Goal: Transaction & Acquisition: Subscribe to service/newsletter

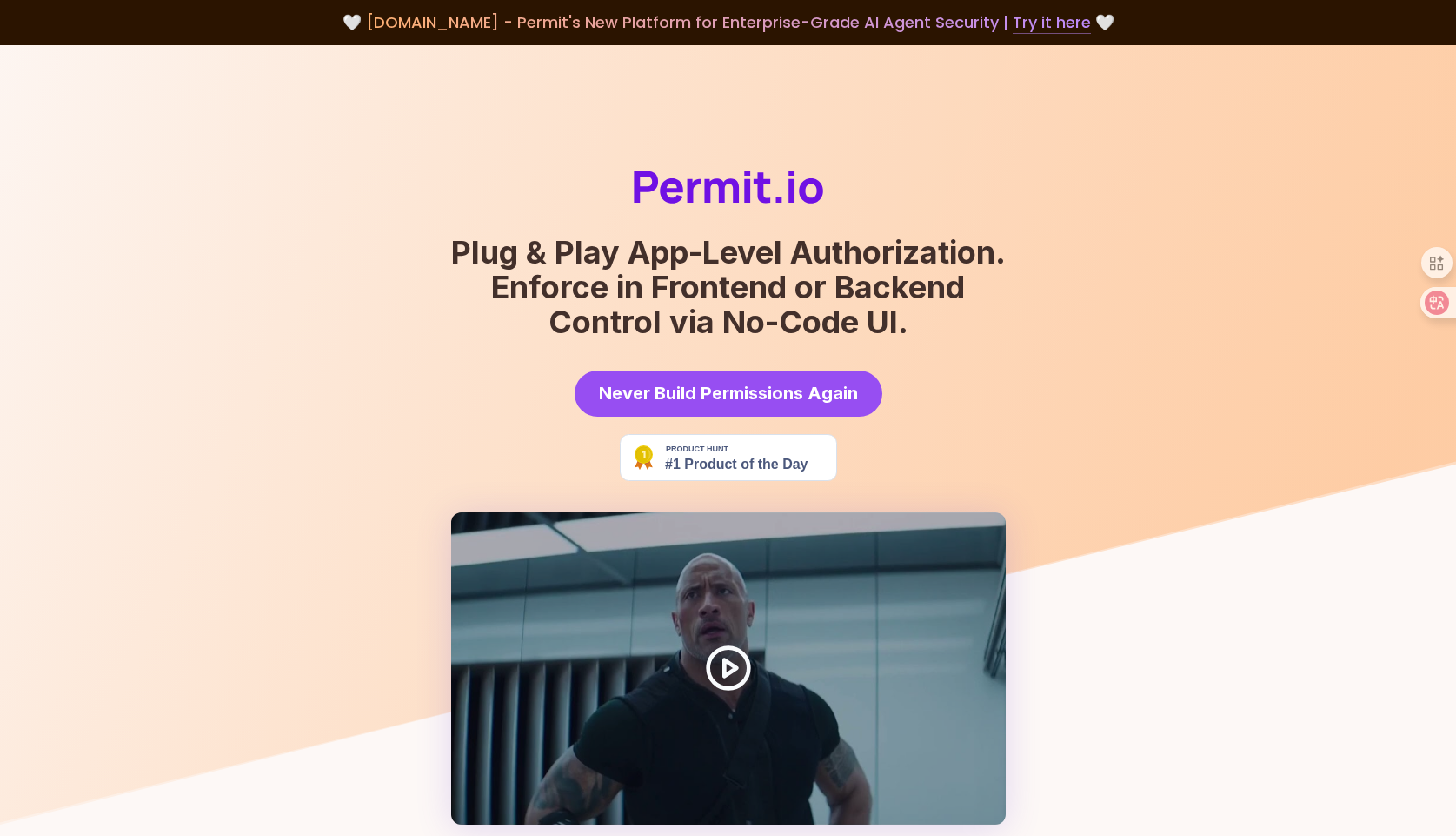
click at [1042, 21] on link "Try it here" at bounding box center [1051, 23] width 78 height 23
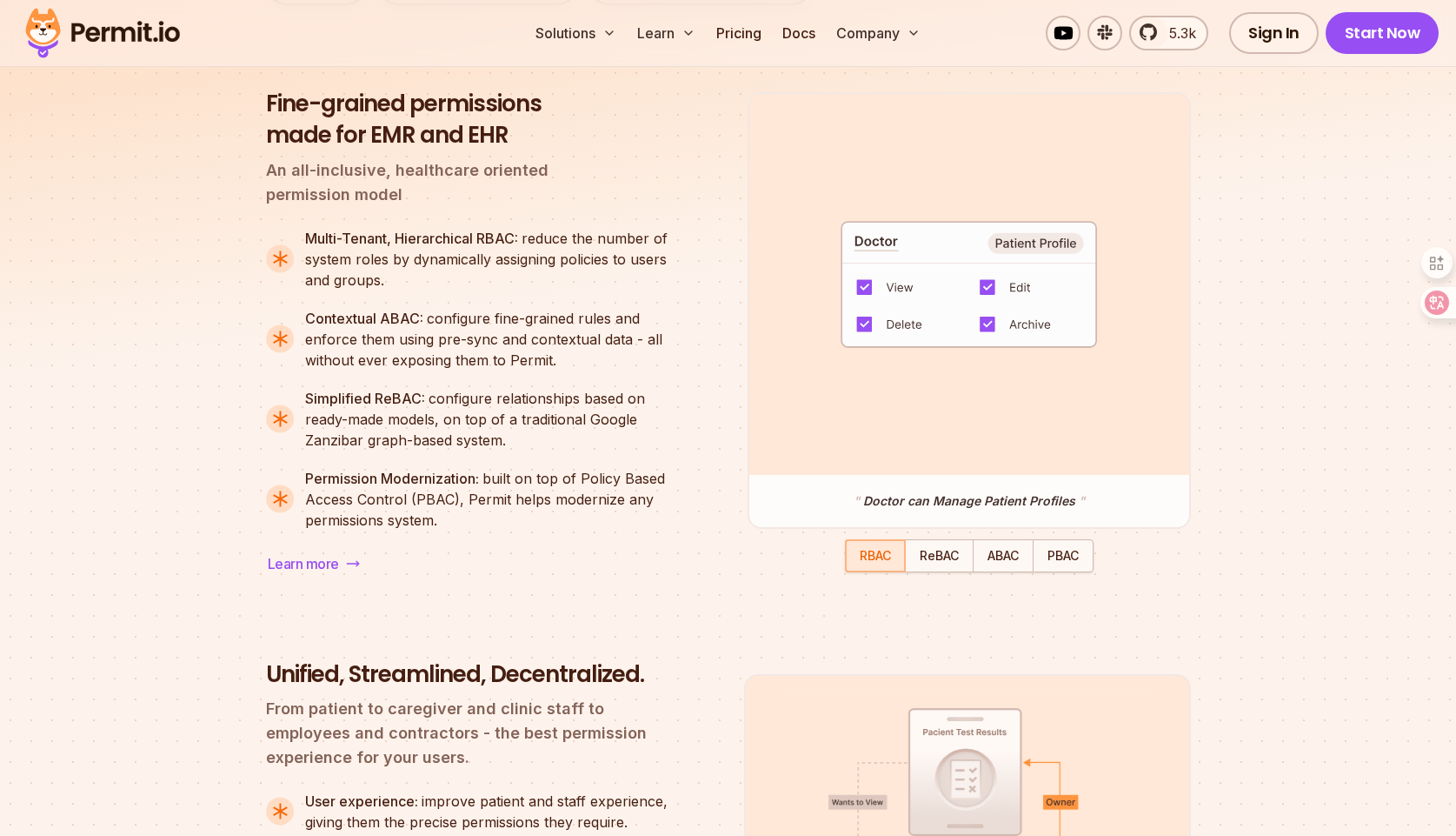
scroll to position [1487, 0]
click at [941, 561] on span "ReBAC" at bounding box center [939, 553] width 39 height 15
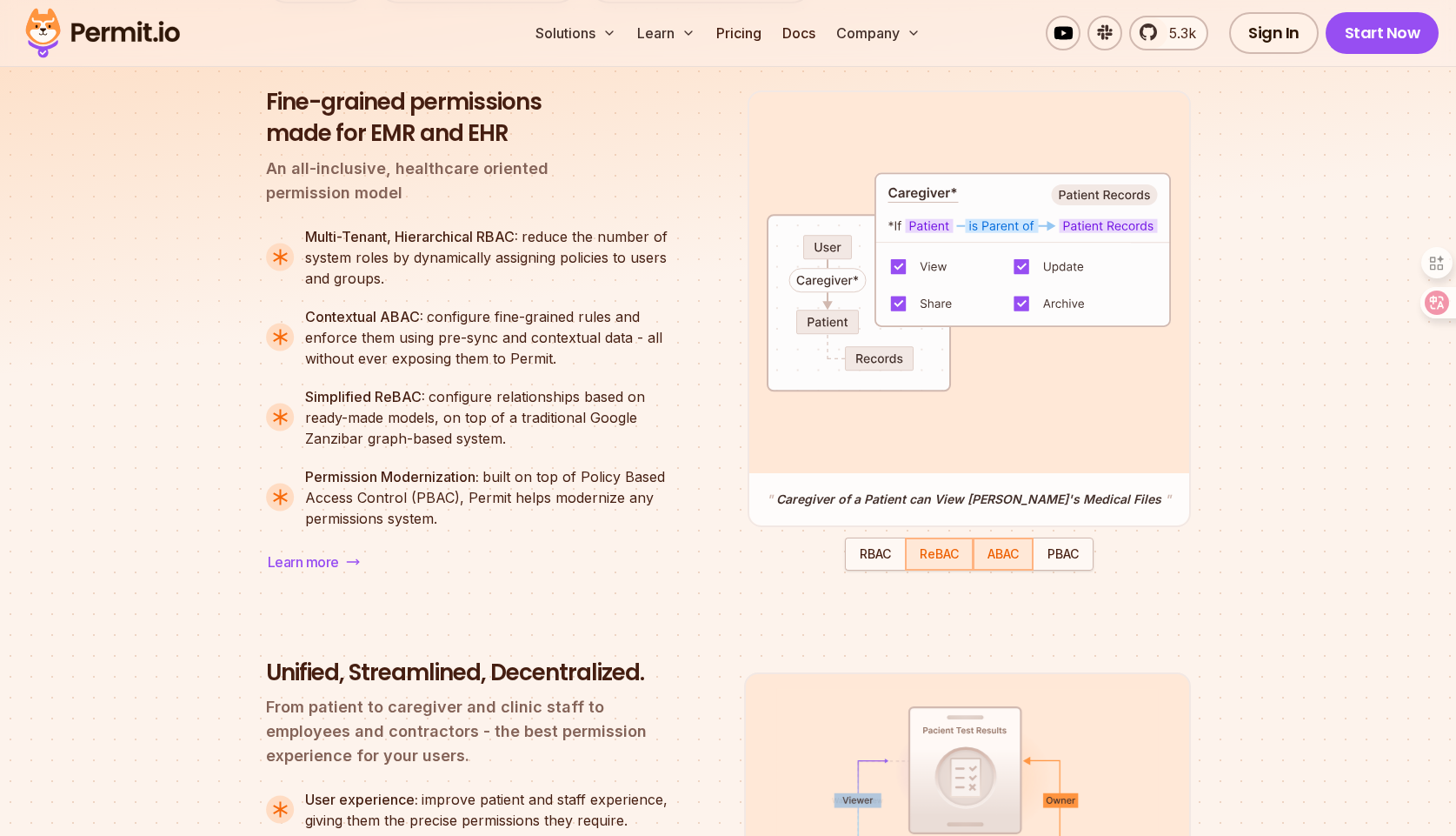
click at [1004, 561] on span "ABAC" at bounding box center [1003, 553] width 32 height 15
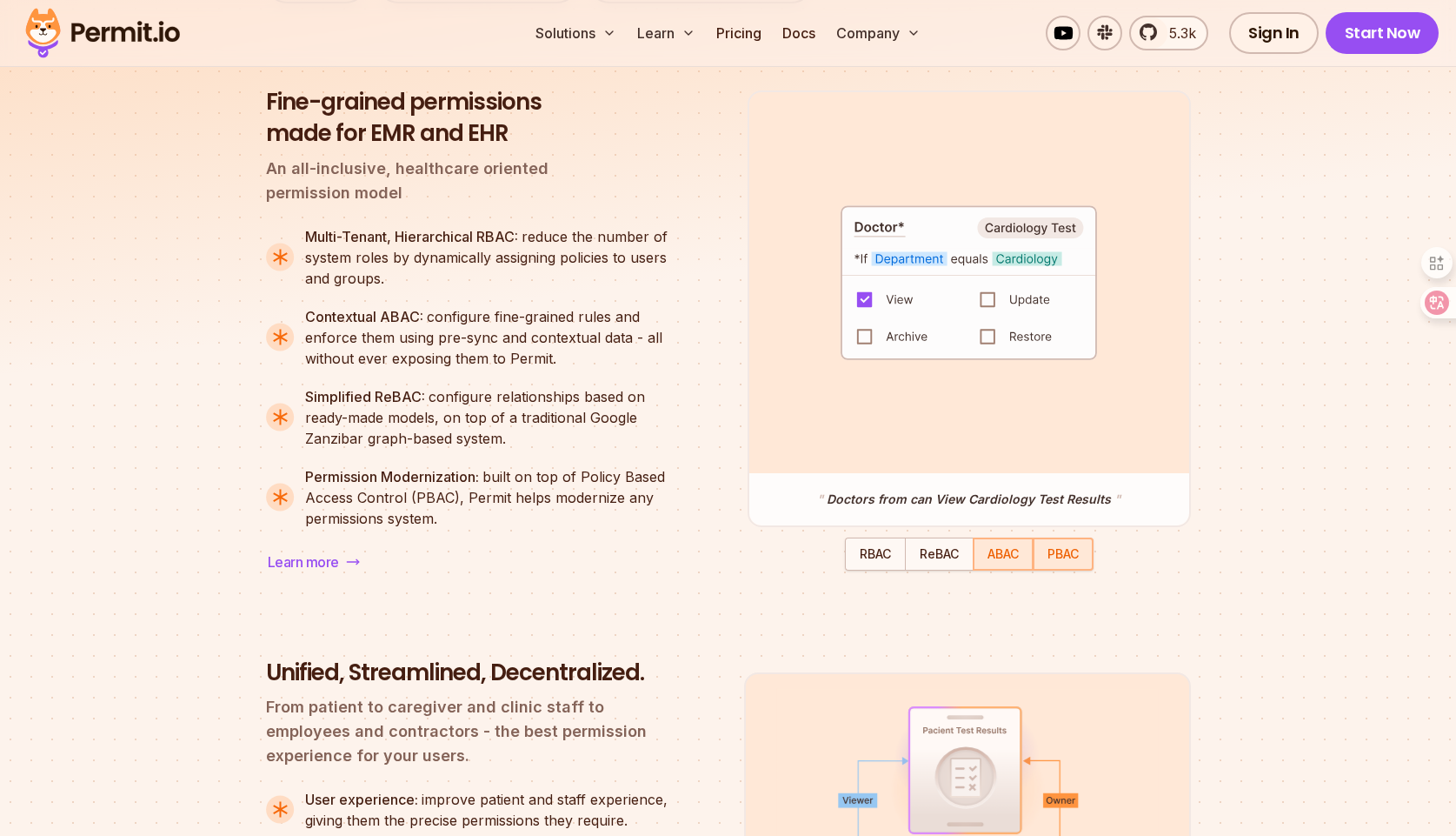
click at [1058, 561] on span "PBAC" at bounding box center [1063, 553] width 32 height 15
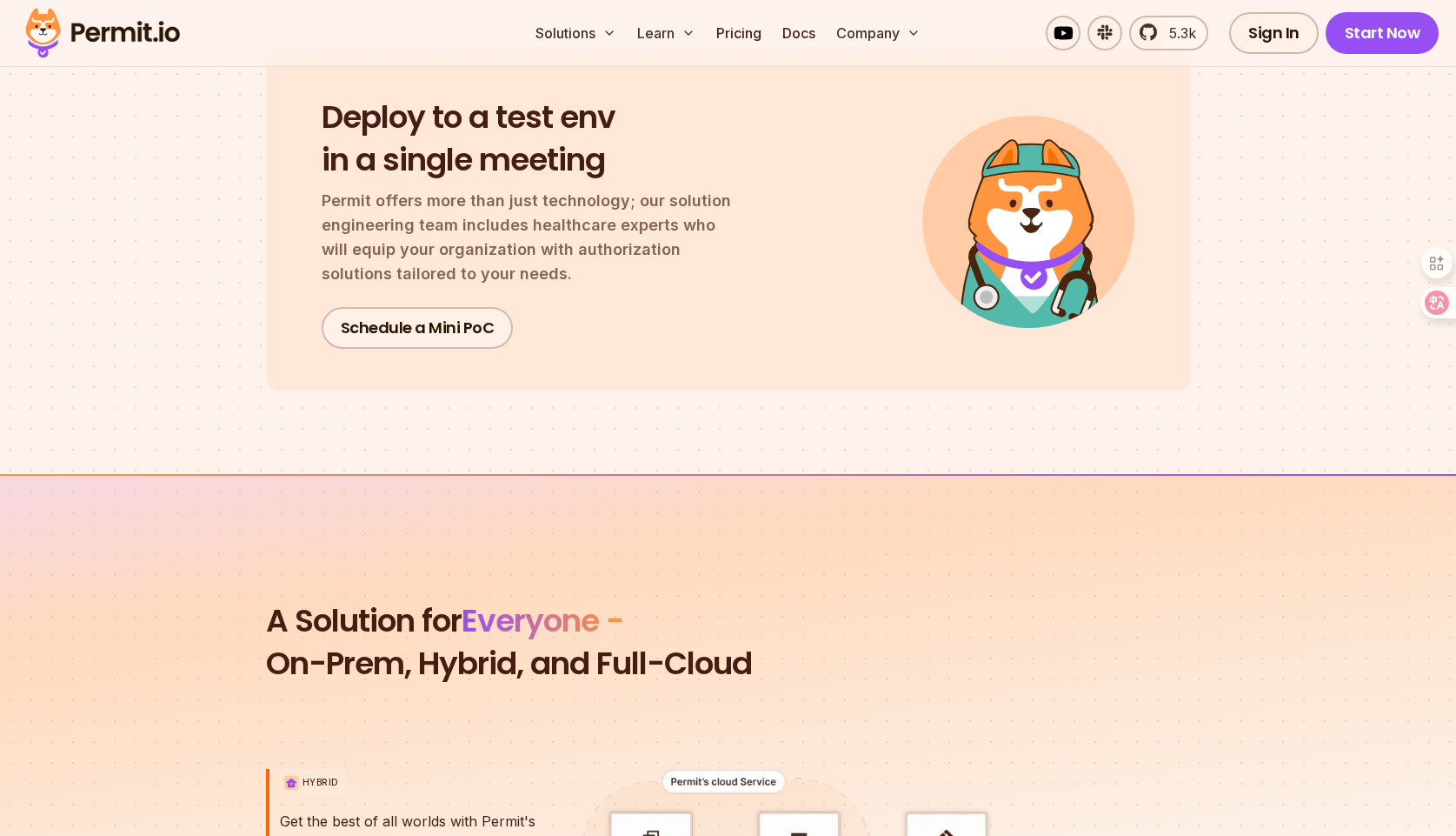
scroll to position [3792, 0]
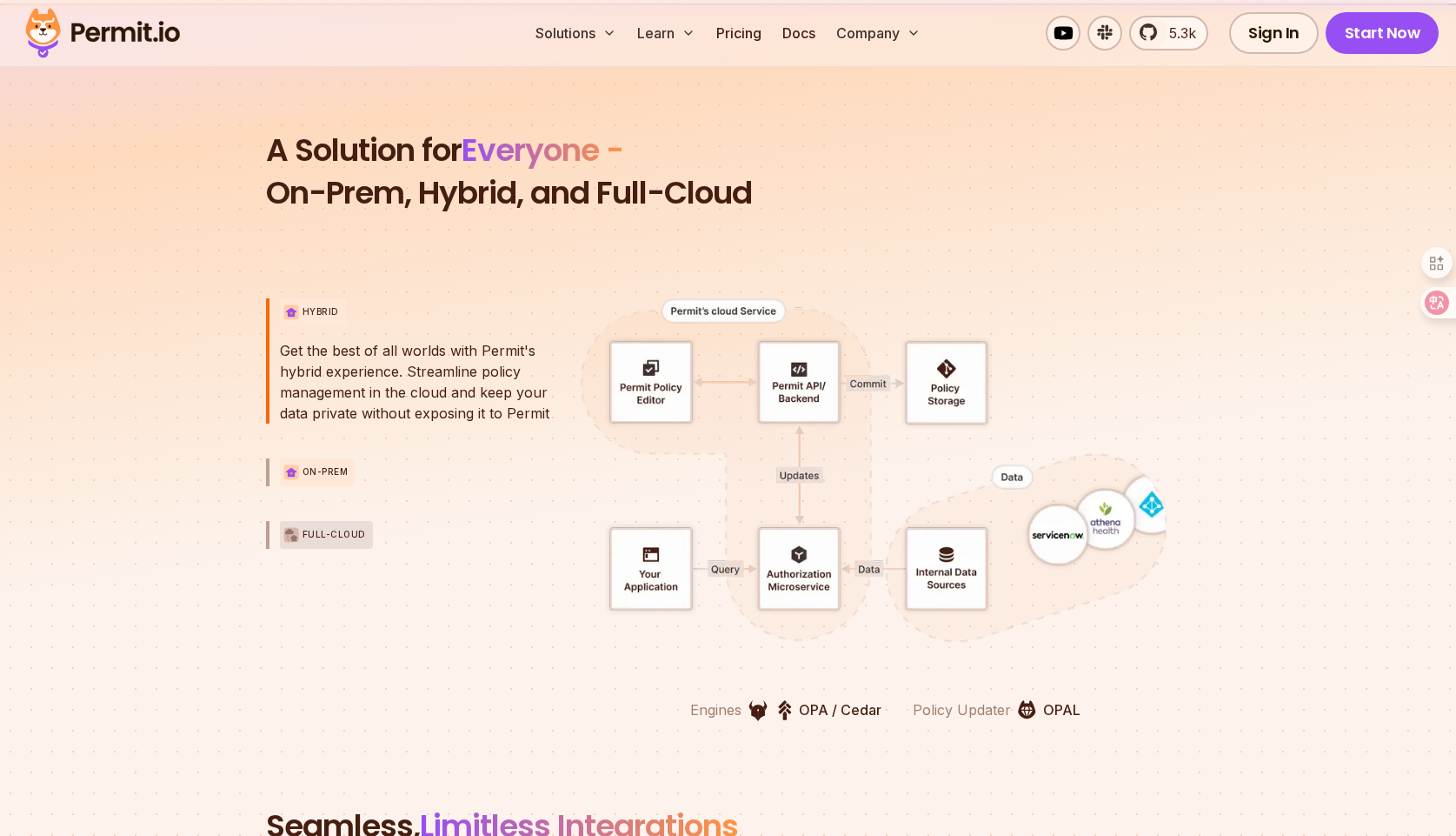
click at [316, 470] on p "On-Prem" at bounding box center [326, 472] width 46 height 13
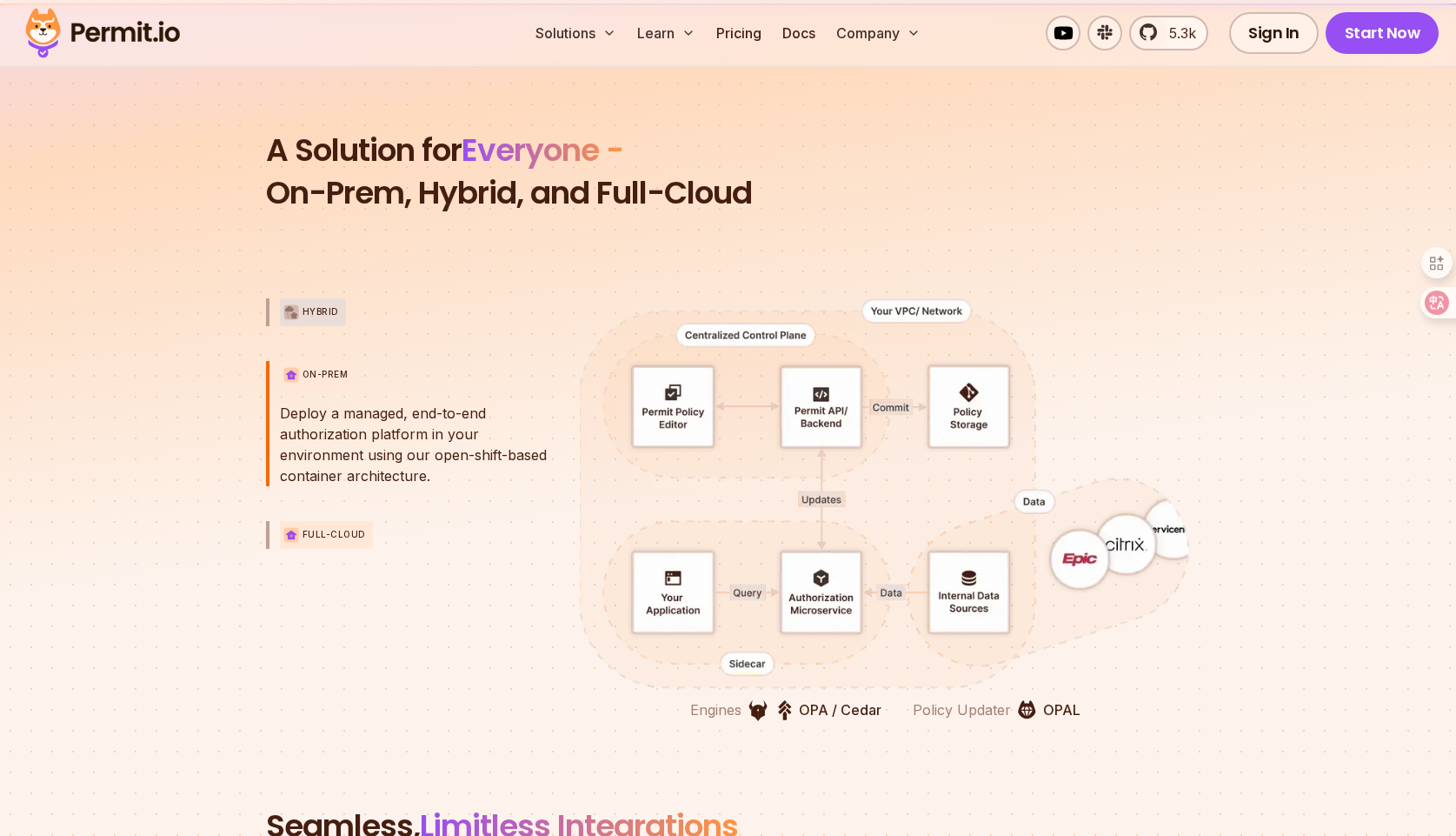
click at [337, 529] on p "Full-Cloud" at bounding box center [334, 534] width 63 height 13
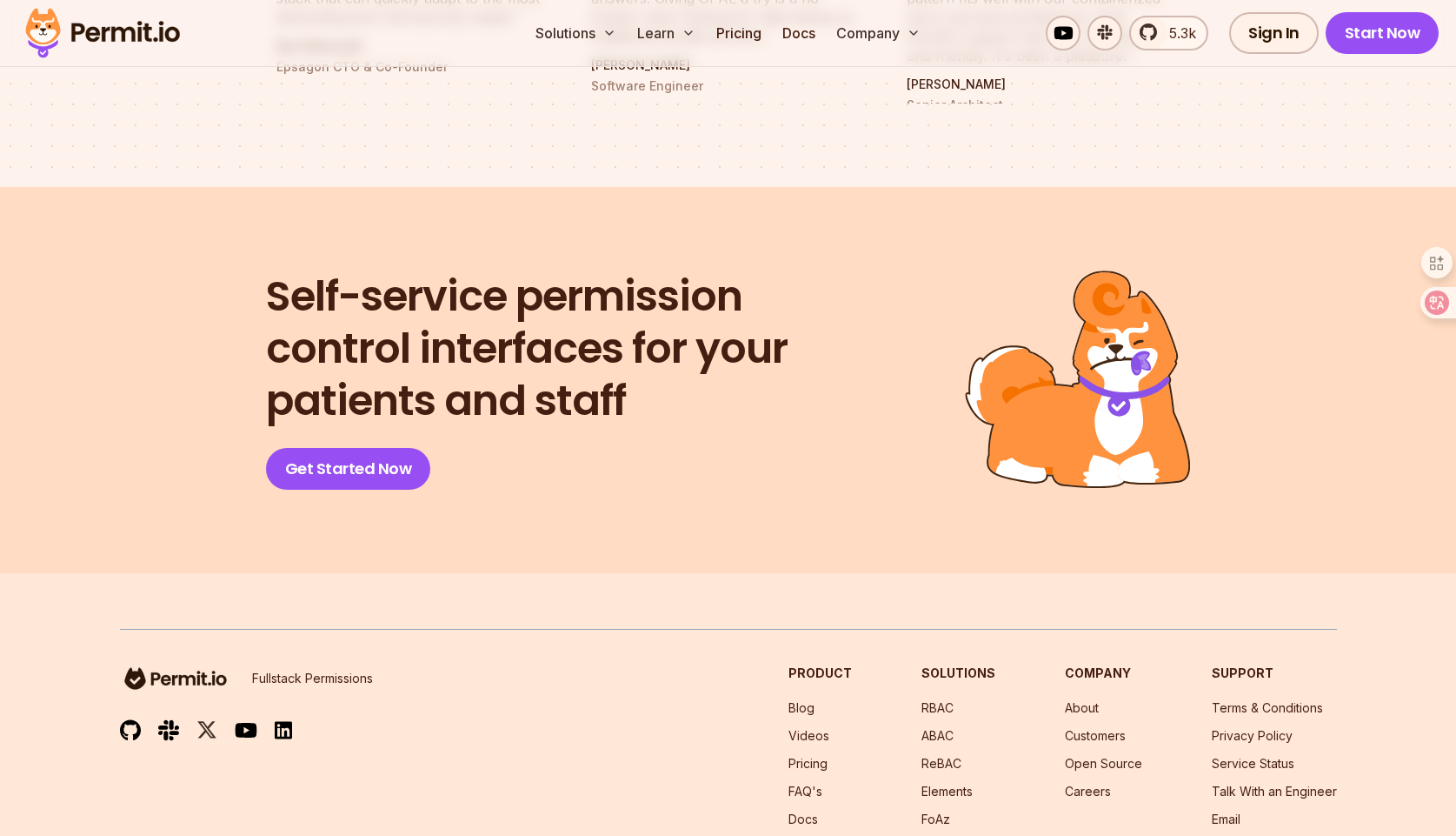
scroll to position [7163, 0]
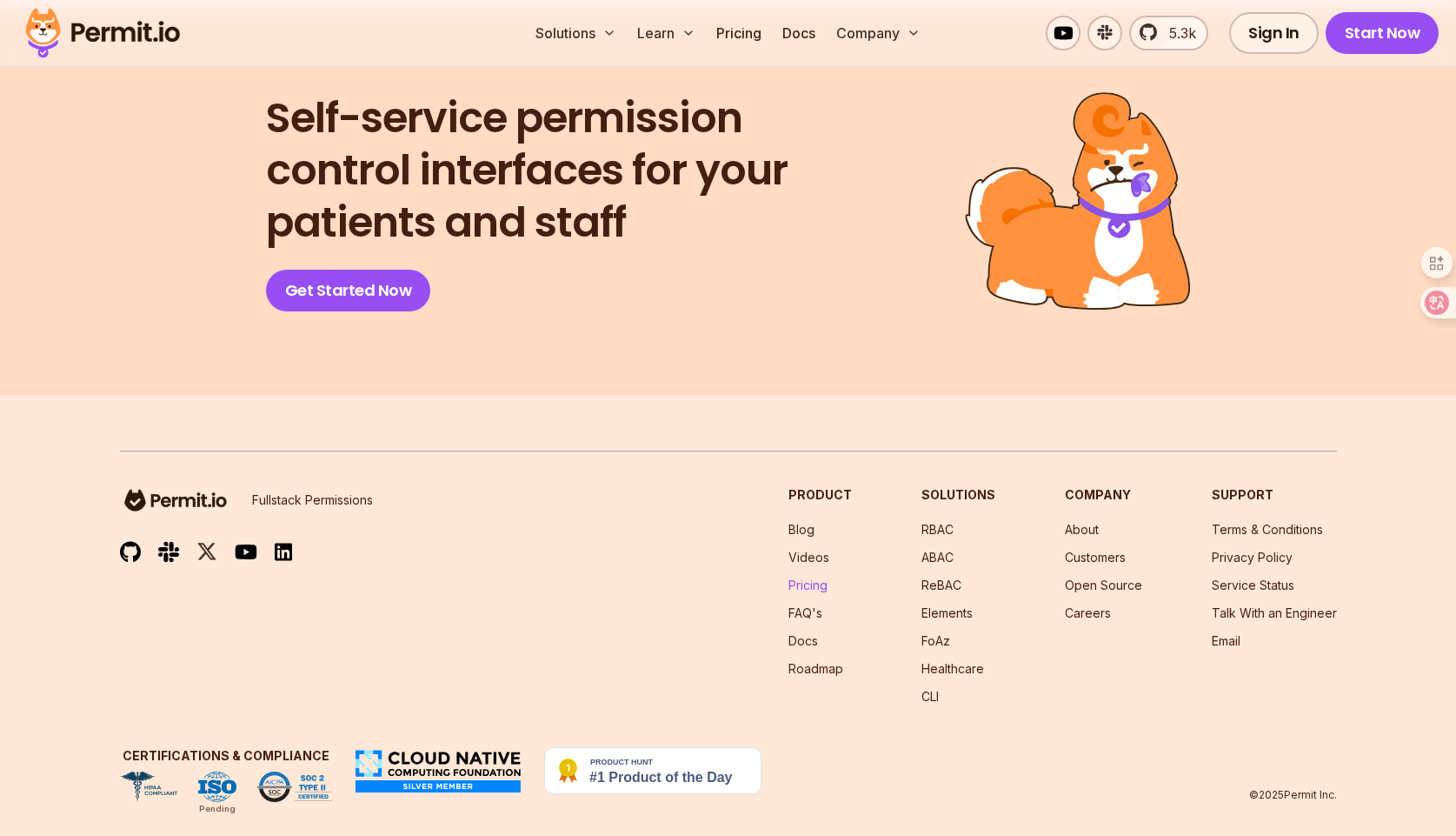
click at [814, 578] on link "Pricing" at bounding box center [807, 585] width 39 height 15
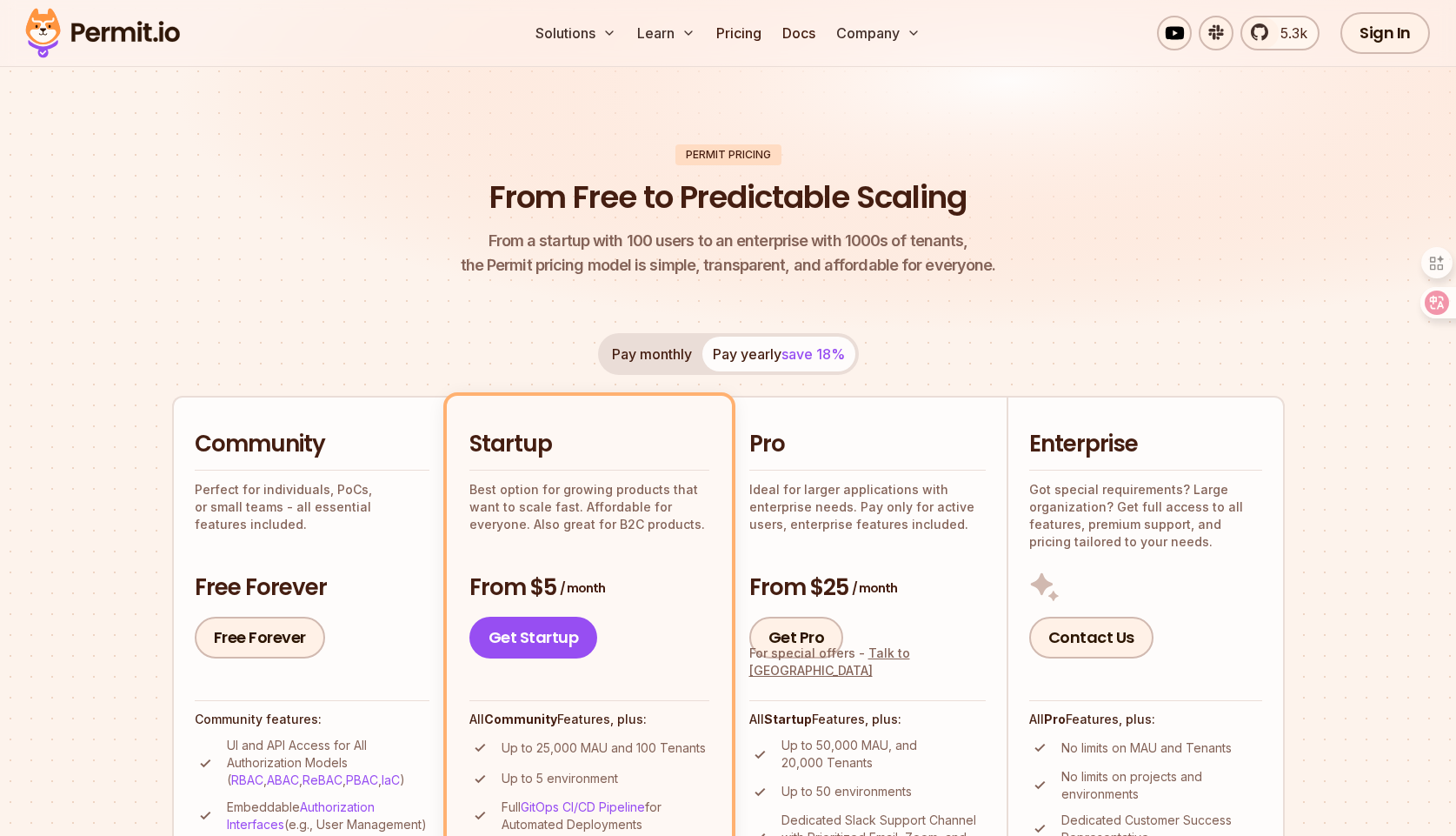
scroll to position [94, 0]
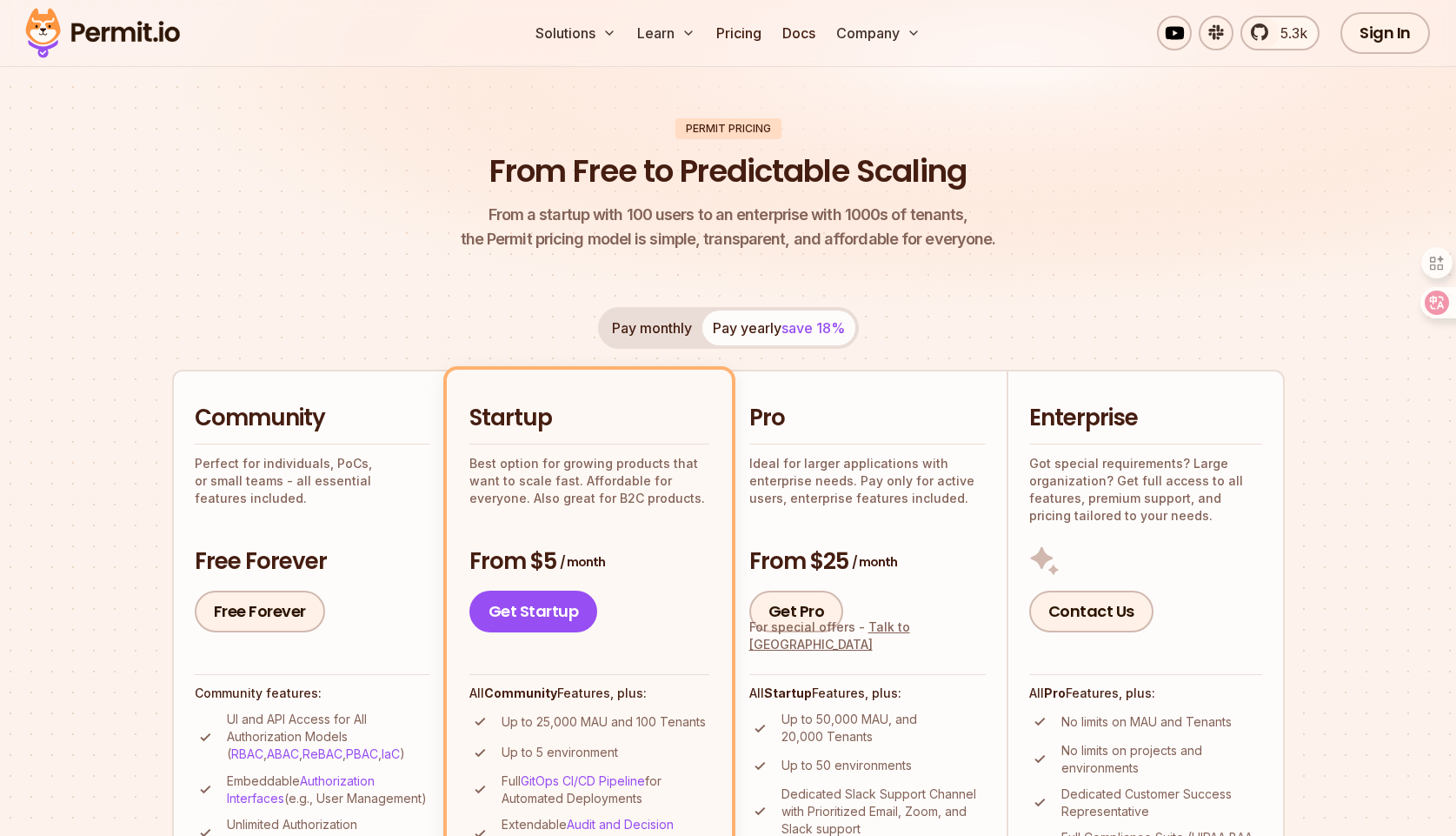
click at [637, 328] on button "Pay monthly" at bounding box center [651, 328] width 101 height 35
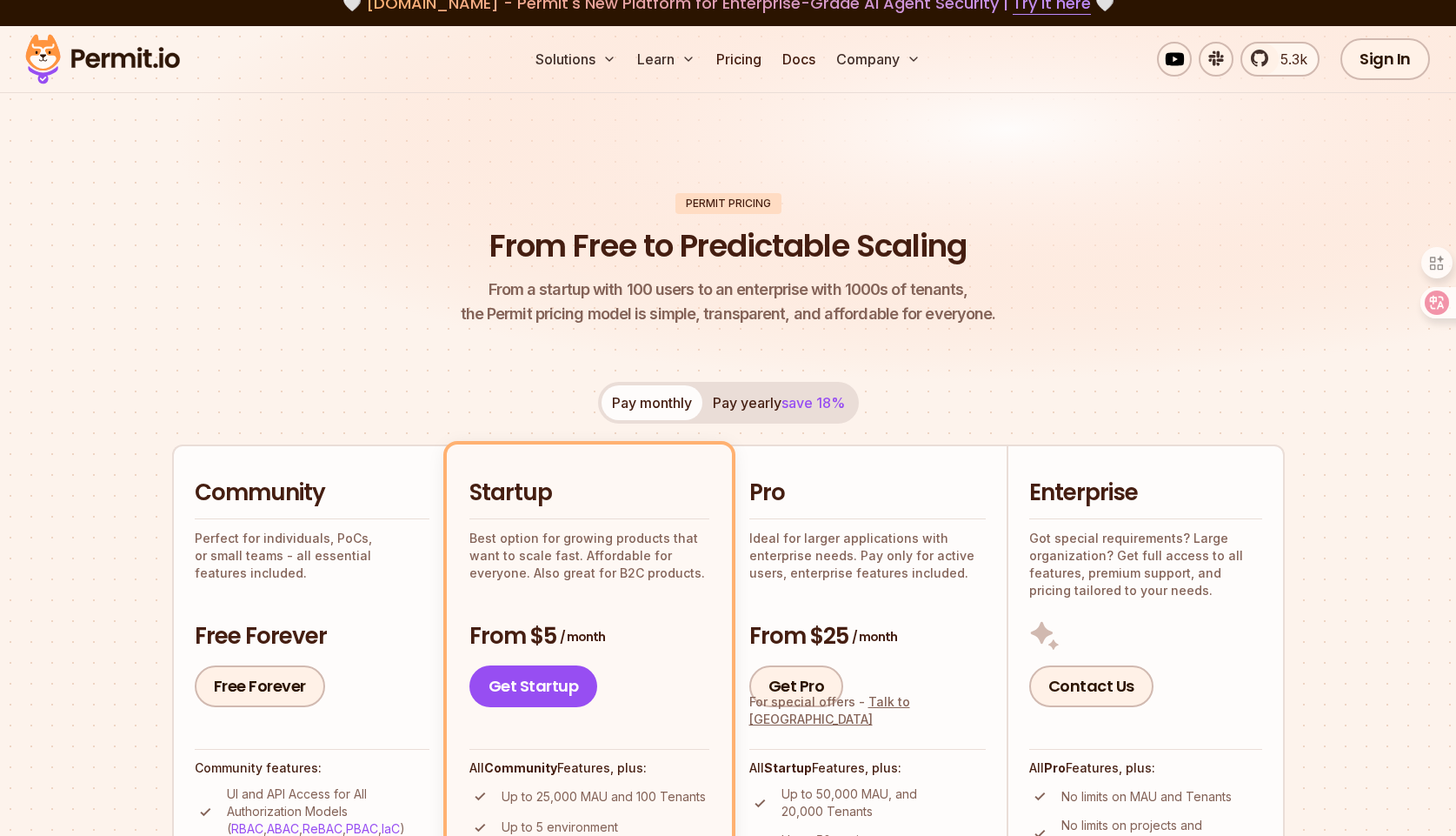
scroll to position [0, 0]
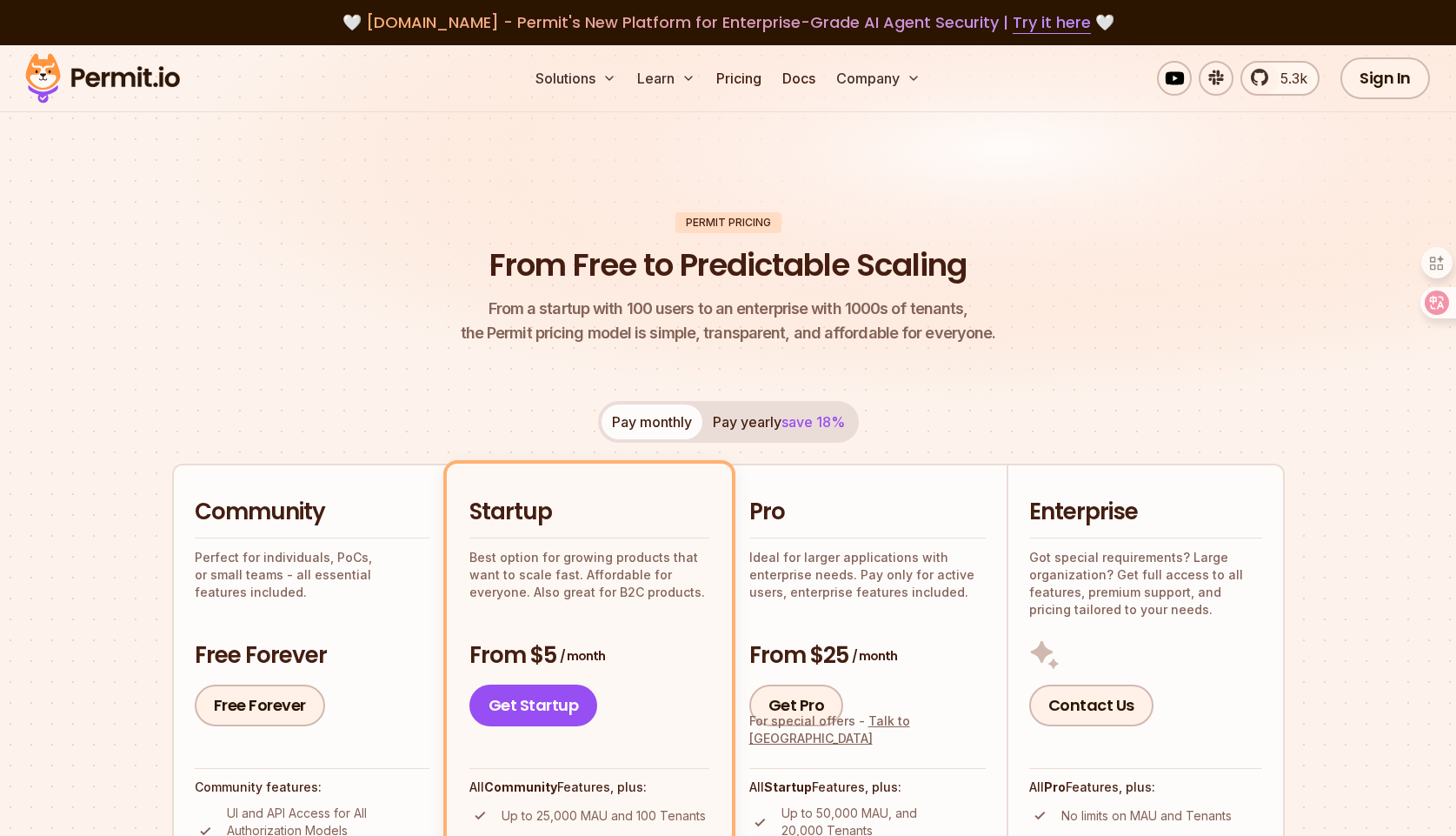
click at [807, 420] on span "save 18%" at bounding box center [813, 422] width 63 height 18
click at [642, 412] on button "Pay monthly" at bounding box center [651, 422] width 101 height 35
